Goal: Information Seeking & Learning: Compare options

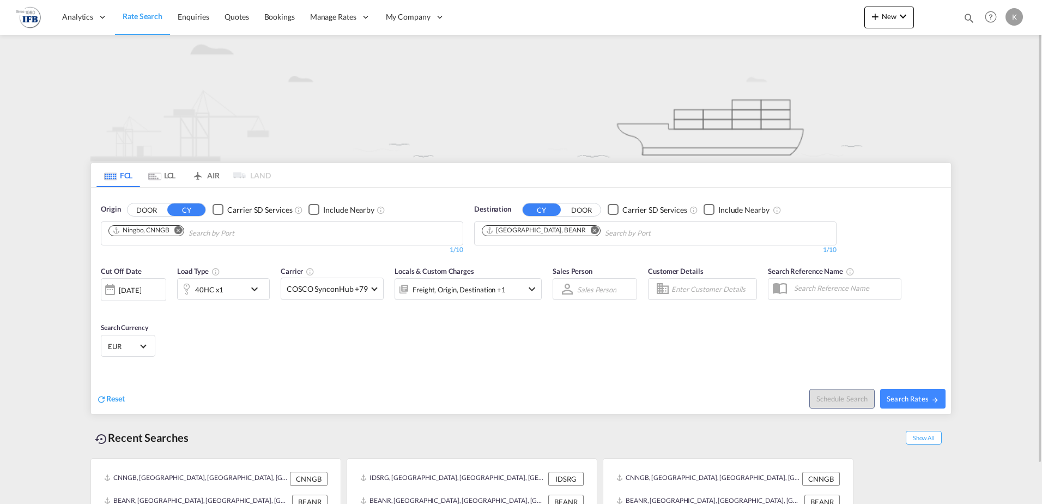
click at [179, 229] on md-icon "Remove" at bounding box center [178, 230] width 8 height 8
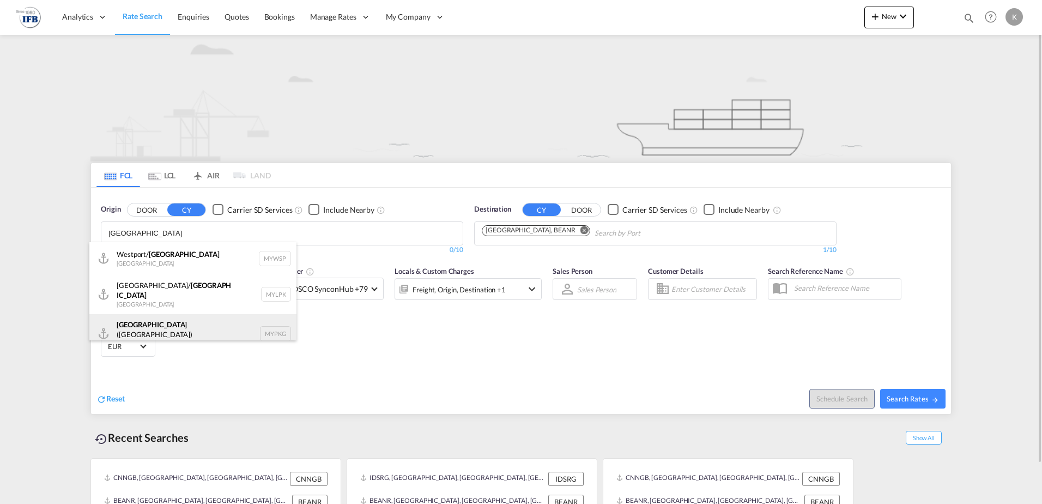
type input "[GEOGRAPHIC_DATA]"
click at [162, 322] on div "[GEOGRAPHIC_DATA] ([GEOGRAPHIC_DATA]) [GEOGRAPHIC_DATA] MYPKG" at bounding box center [192, 333] width 207 height 39
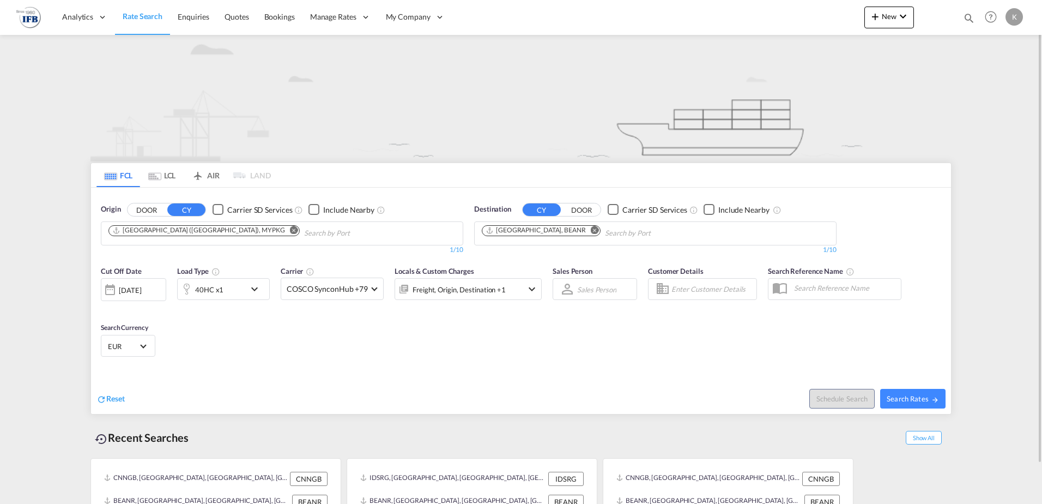
click at [141, 288] on div "[DATE]" at bounding box center [130, 290] width 22 height 10
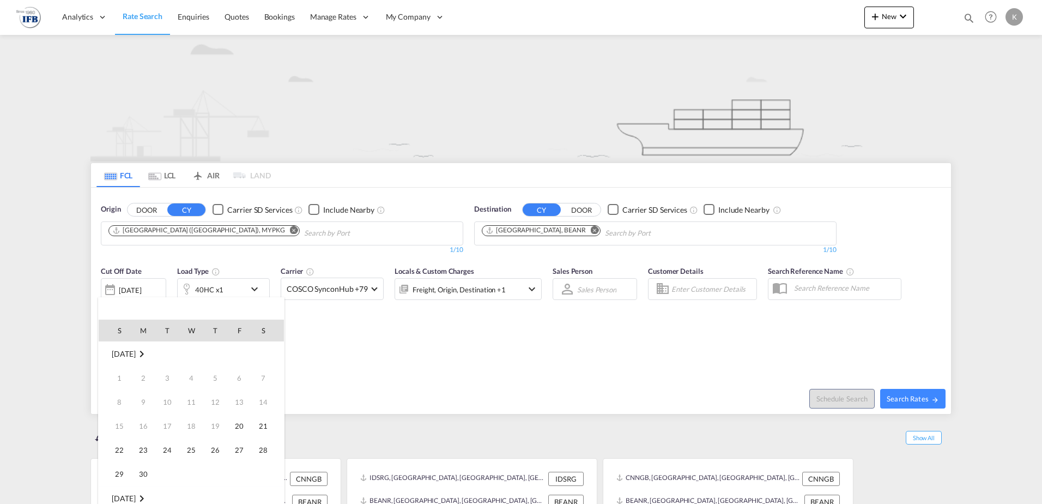
scroll to position [433, 0]
click at [192, 494] on span "1" at bounding box center [191, 498] width 22 height 22
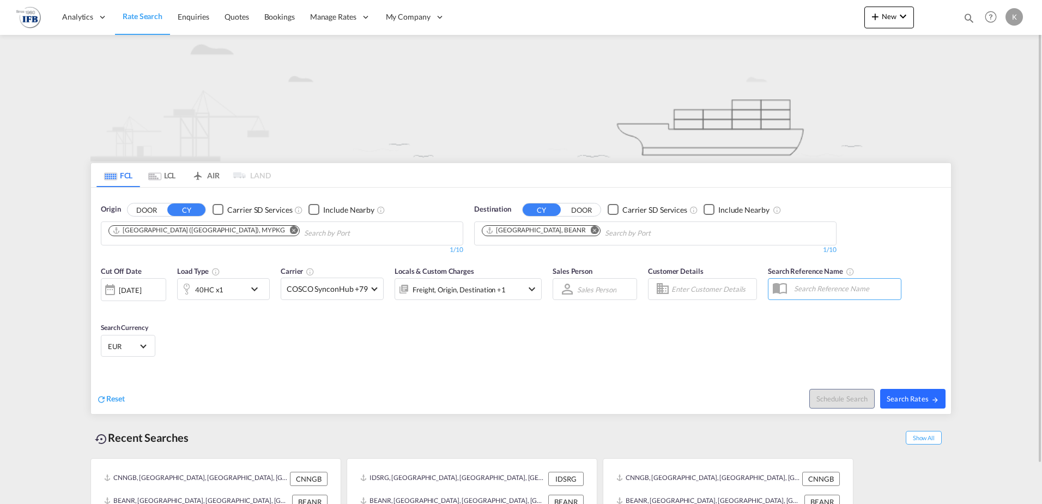
click at [912, 392] on button "Search Rates" at bounding box center [912, 399] width 65 height 20
type input "MYPKG to BEANR / [DATE]"
